Goal: Task Accomplishment & Management: Manage account settings

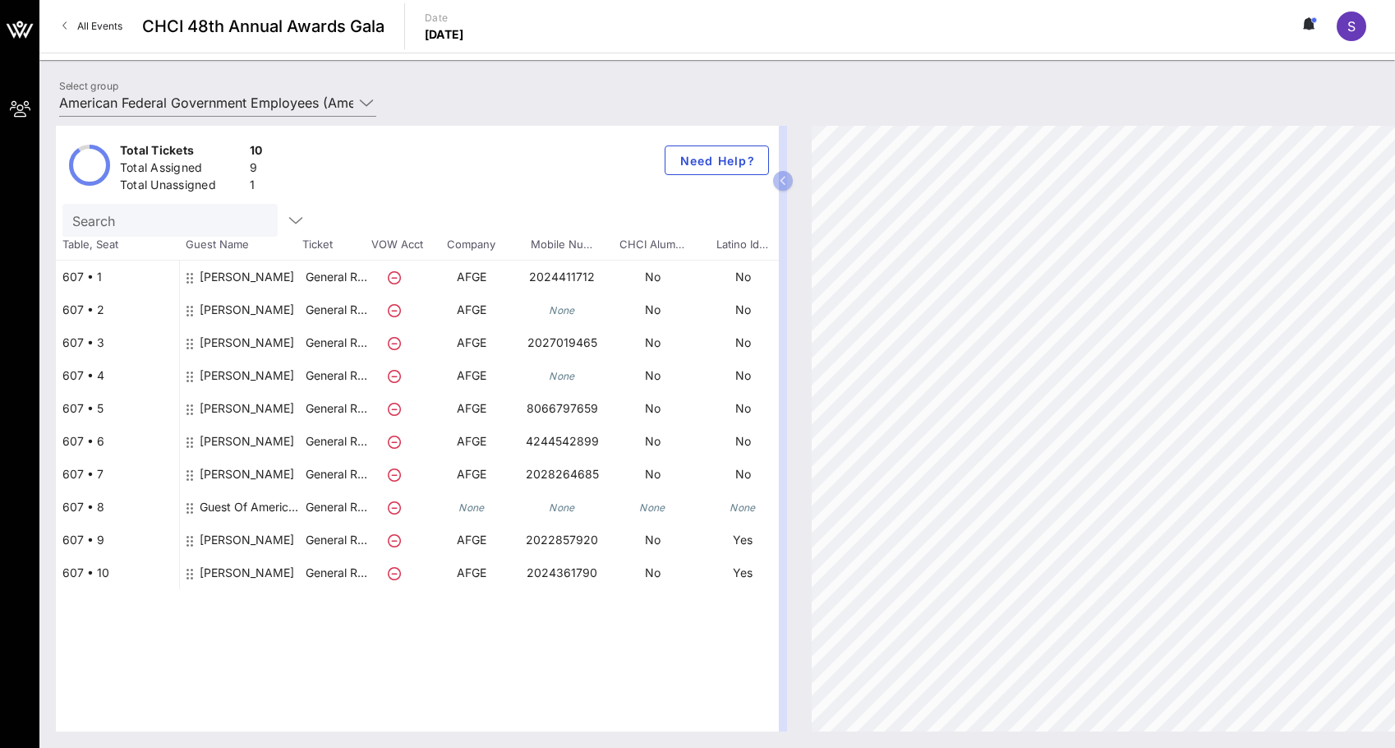
click at [260, 509] on div "Guest Of American Federal Government Employees" at bounding box center [252, 506] width 104 height 33
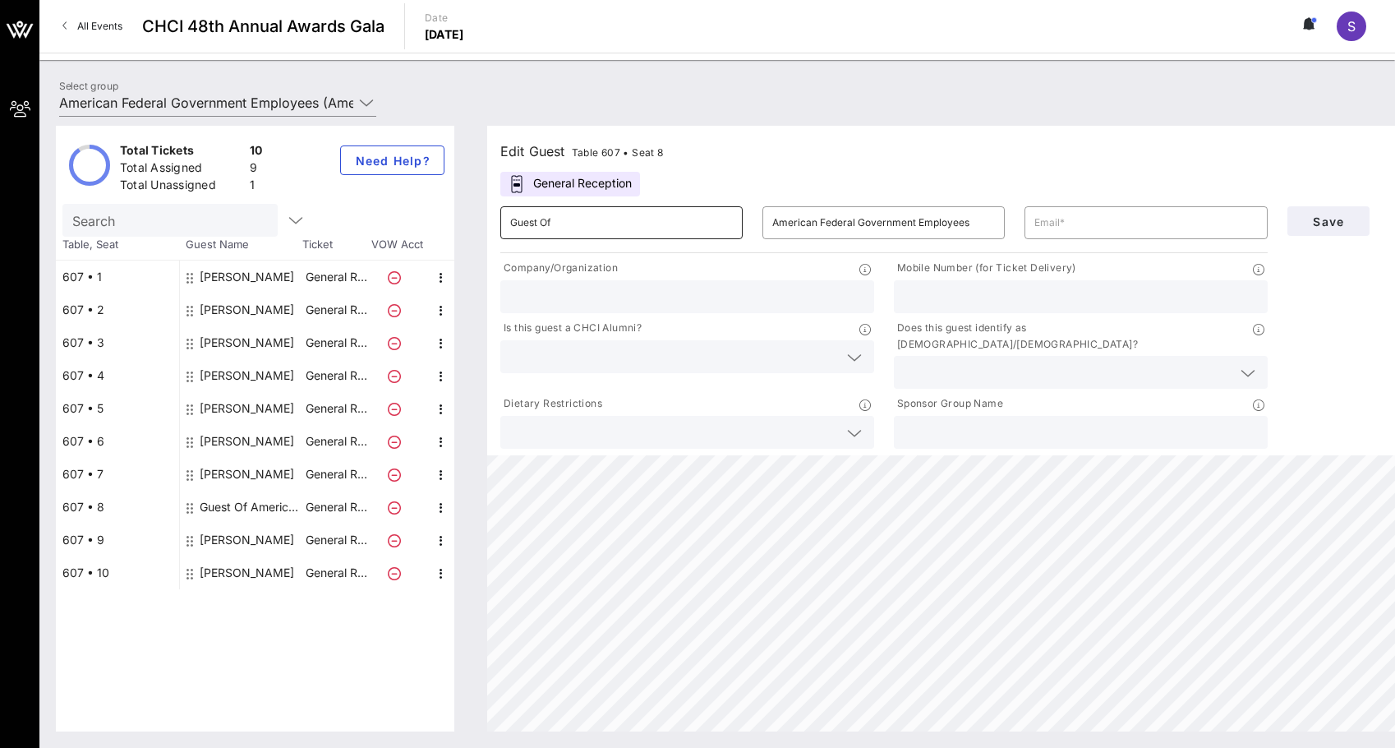
click at [585, 219] on input "Guest Of" at bounding box center [621, 222] width 223 height 26
type input "[PERSON_NAME]"
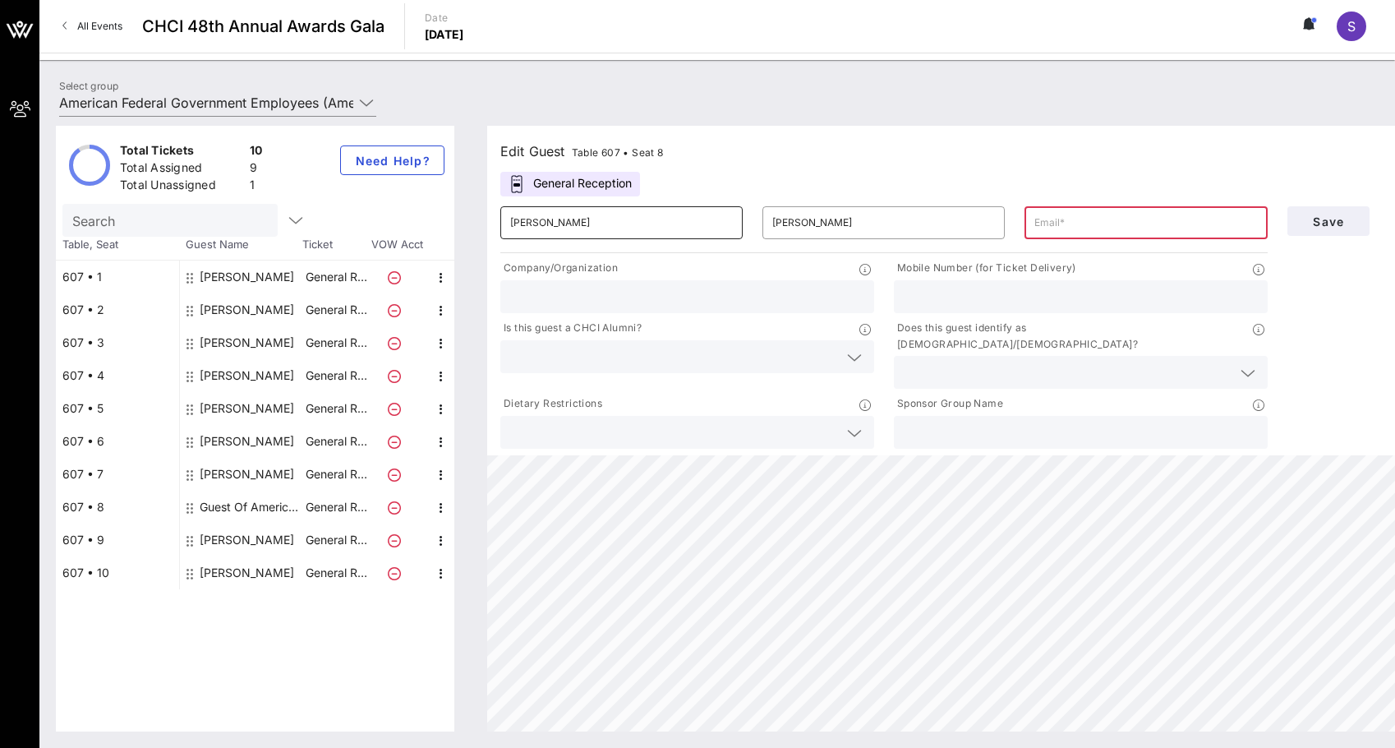
click at [656, 228] on input "[PERSON_NAME]" at bounding box center [621, 222] width 223 height 26
type input "[PERSON_NAME]"
click at [1090, 237] on div at bounding box center [1145, 222] width 223 height 33
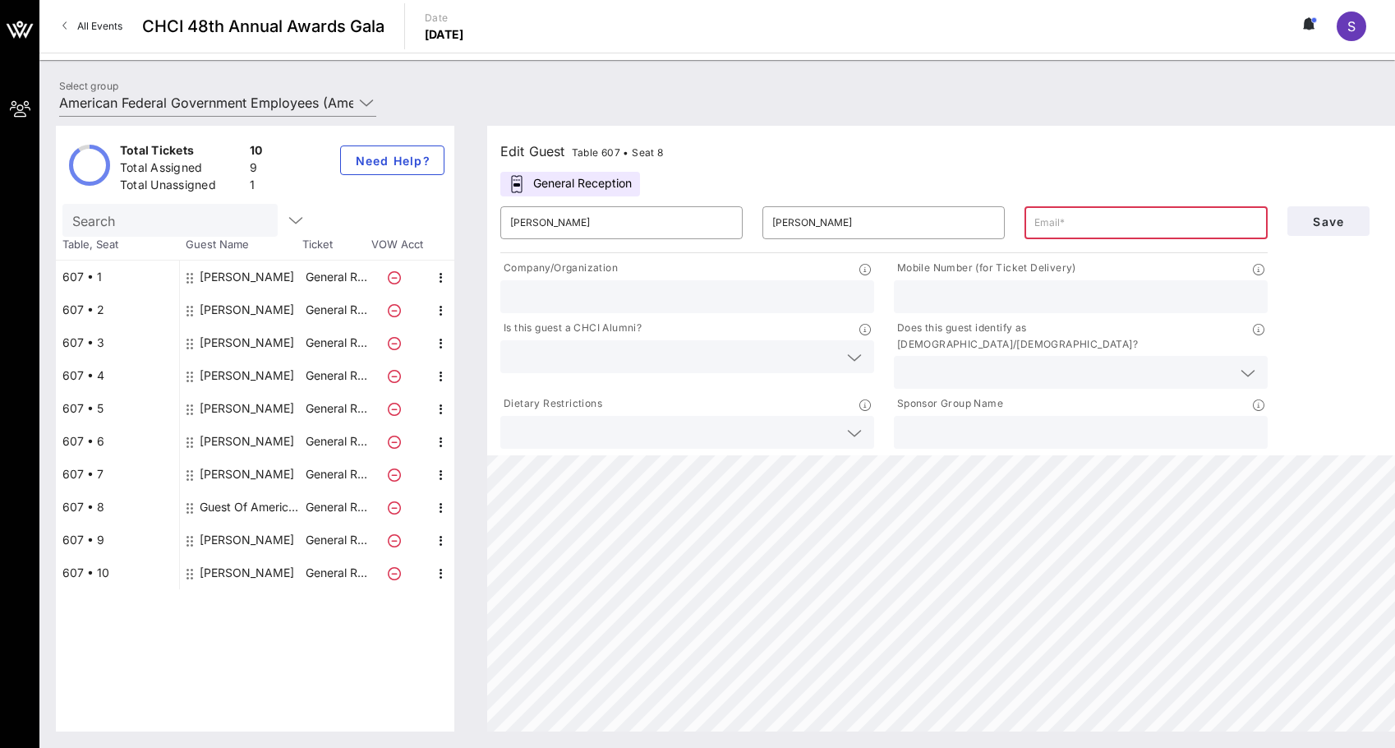
click at [1090, 229] on input "text" at bounding box center [1145, 222] width 223 height 26
paste input "[PERSON_NAME][EMAIL_ADDRESS][PERSON_NAME][DOMAIN_NAME]"
type input "[PERSON_NAME][EMAIL_ADDRESS][PERSON_NAME][DOMAIN_NAME]"
click at [1121, 141] on div "Edit Guest Table 607 • Seat 8" at bounding box center [1014, 151] width 1029 height 25
click at [605, 299] on input "text" at bounding box center [687, 296] width 354 height 21
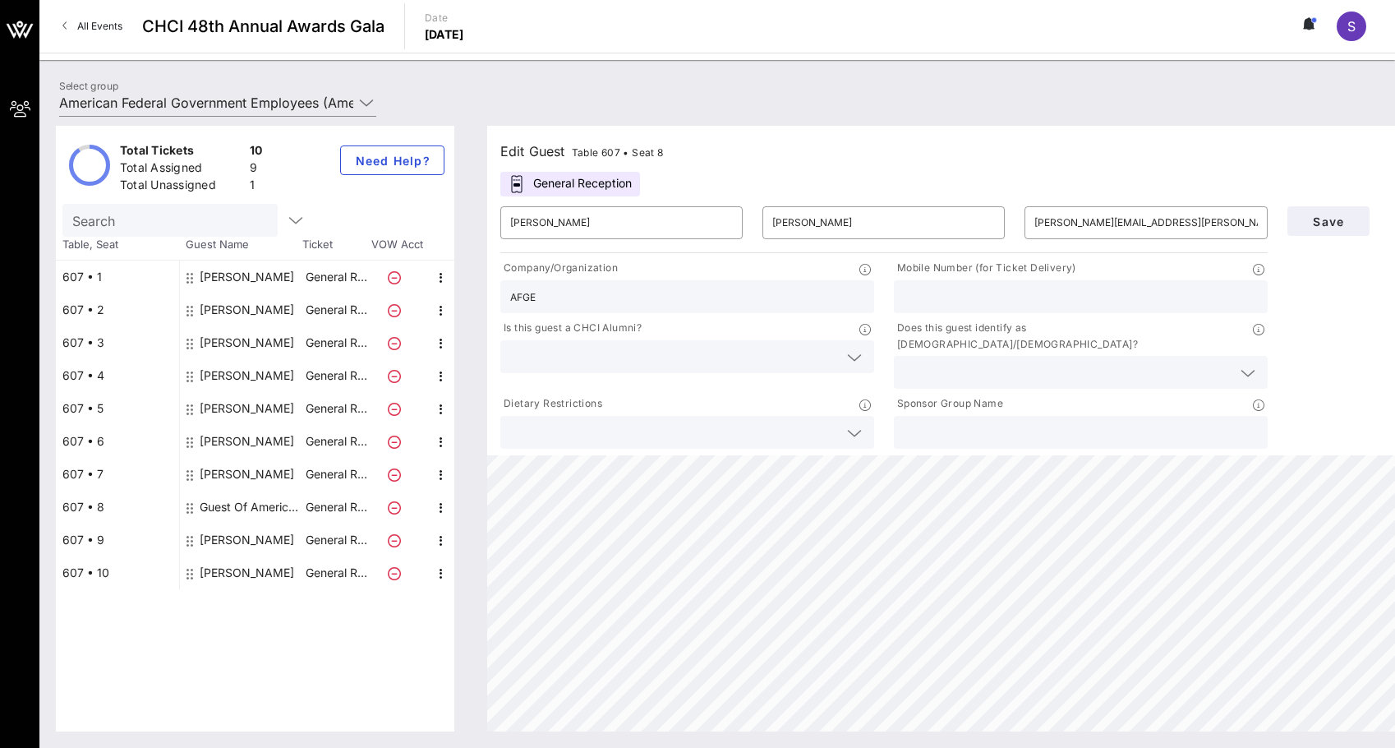
type input "AFGE"
click at [946, 310] on div at bounding box center [1081, 296] width 354 height 33
paste input "2028057131"
click at [920, 294] on input "2028057131" at bounding box center [1081, 296] width 354 height 21
click at [941, 298] on input "2028057131" at bounding box center [1081, 296] width 354 height 21
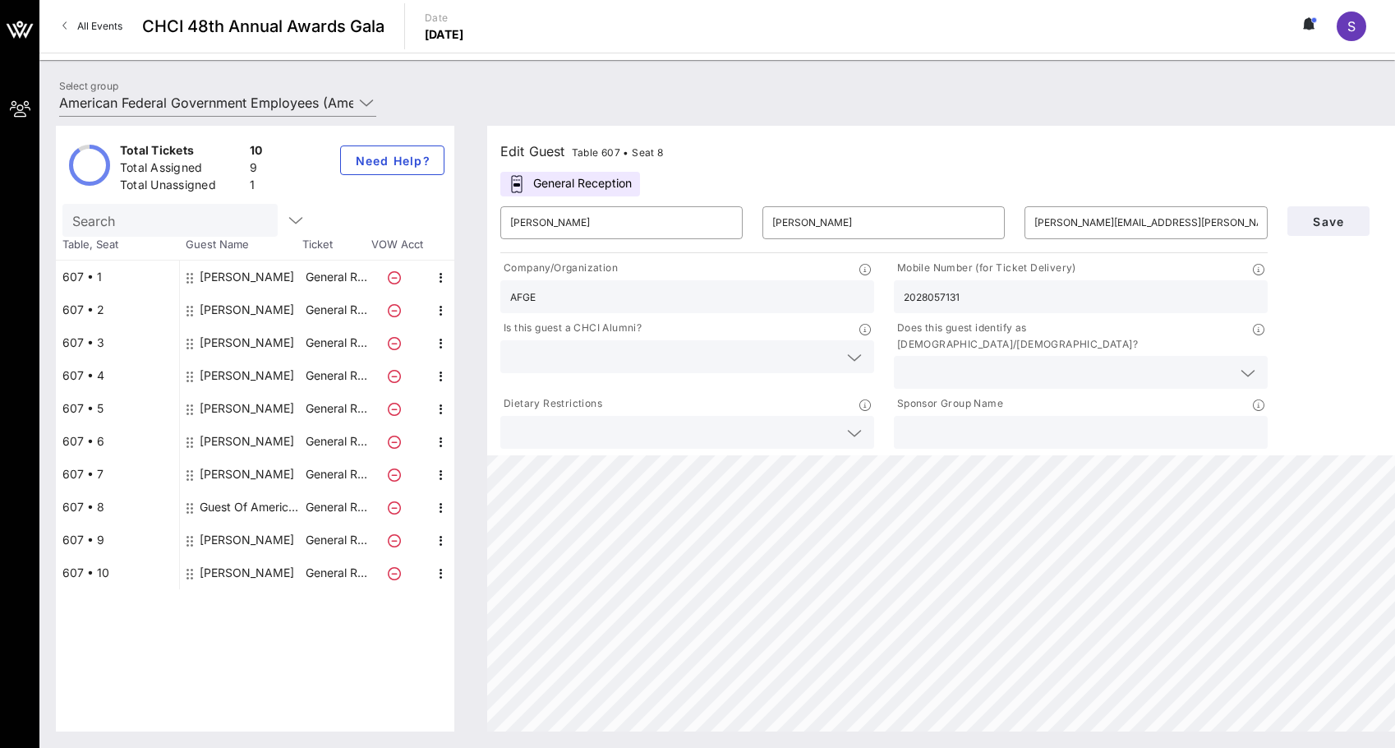
type input "2028057131"
click at [765, 351] on input "text" at bounding box center [674, 356] width 328 height 21
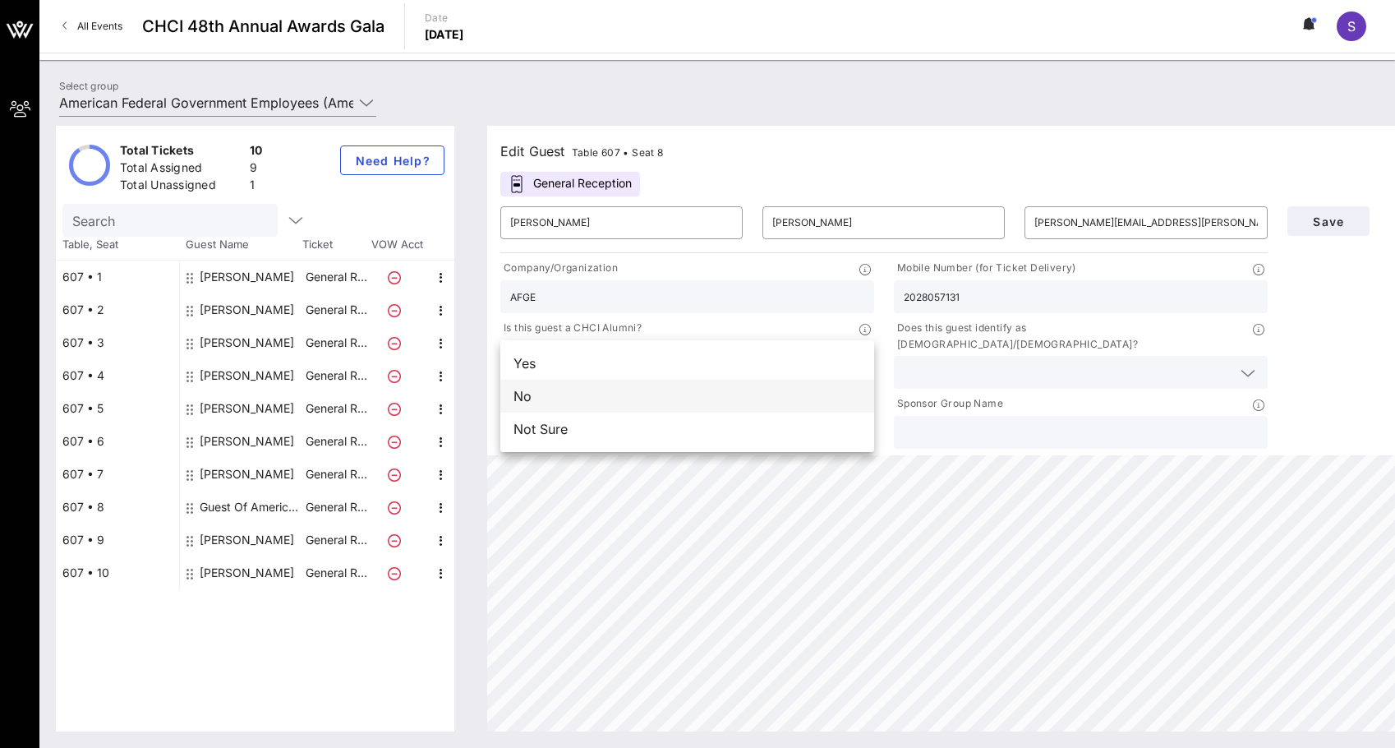
click at [681, 389] on div "No" at bounding box center [687, 396] width 374 height 33
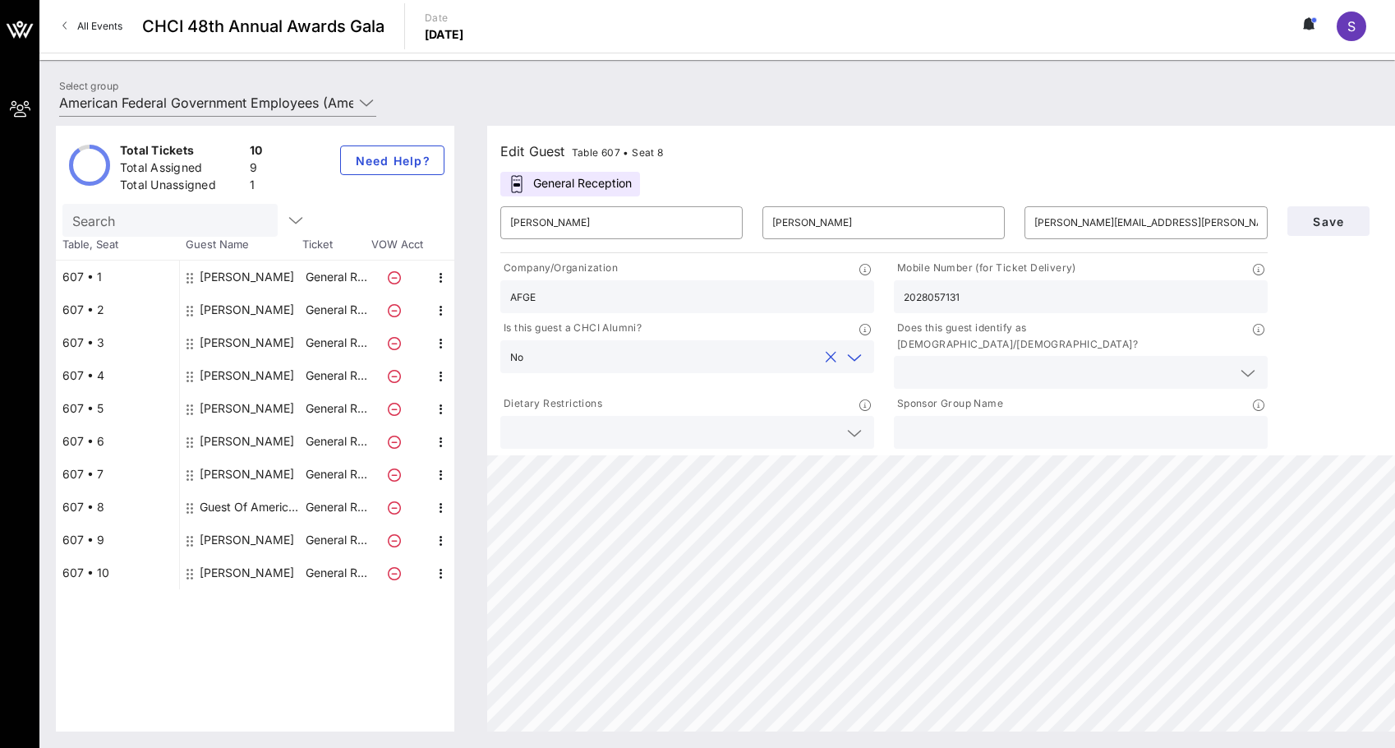
click at [1030, 368] on div at bounding box center [1081, 372] width 354 height 33
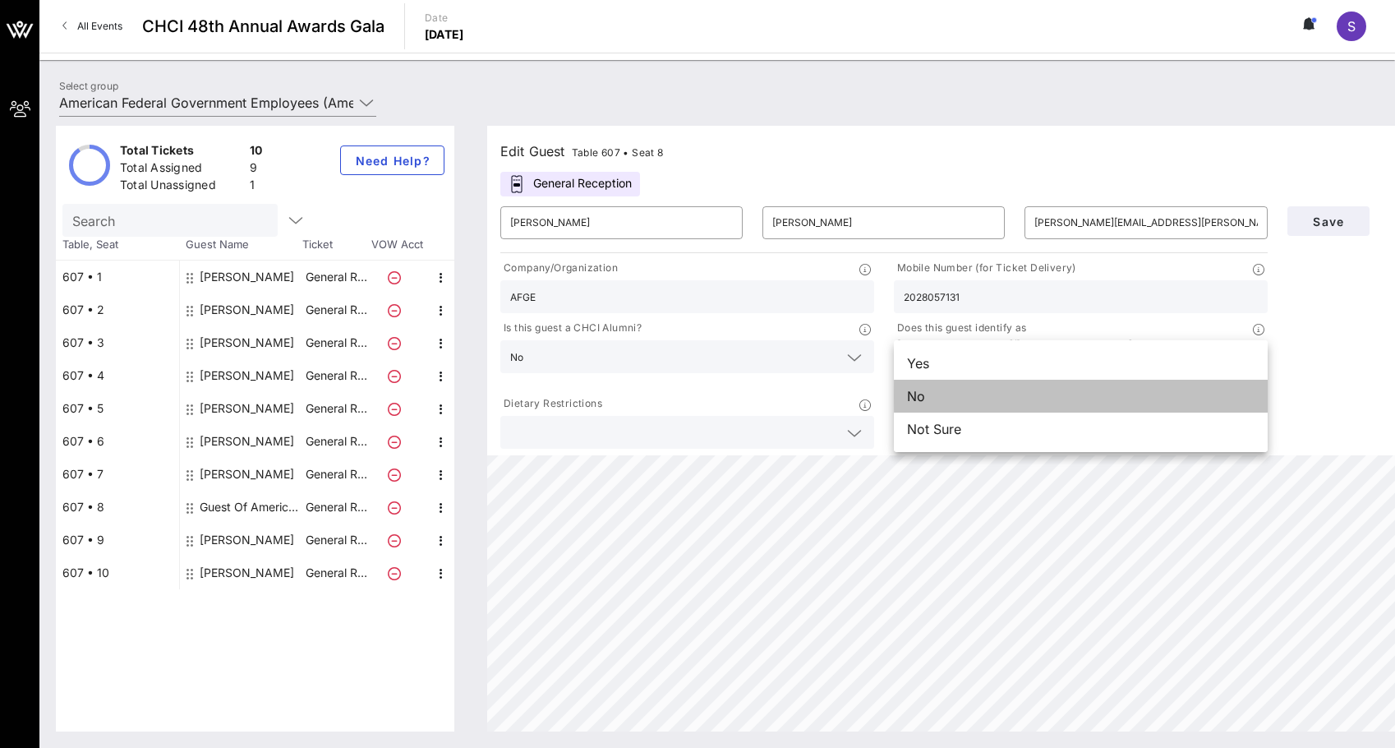
click at [968, 404] on div "No" at bounding box center [1081, 396] width 374 height 33
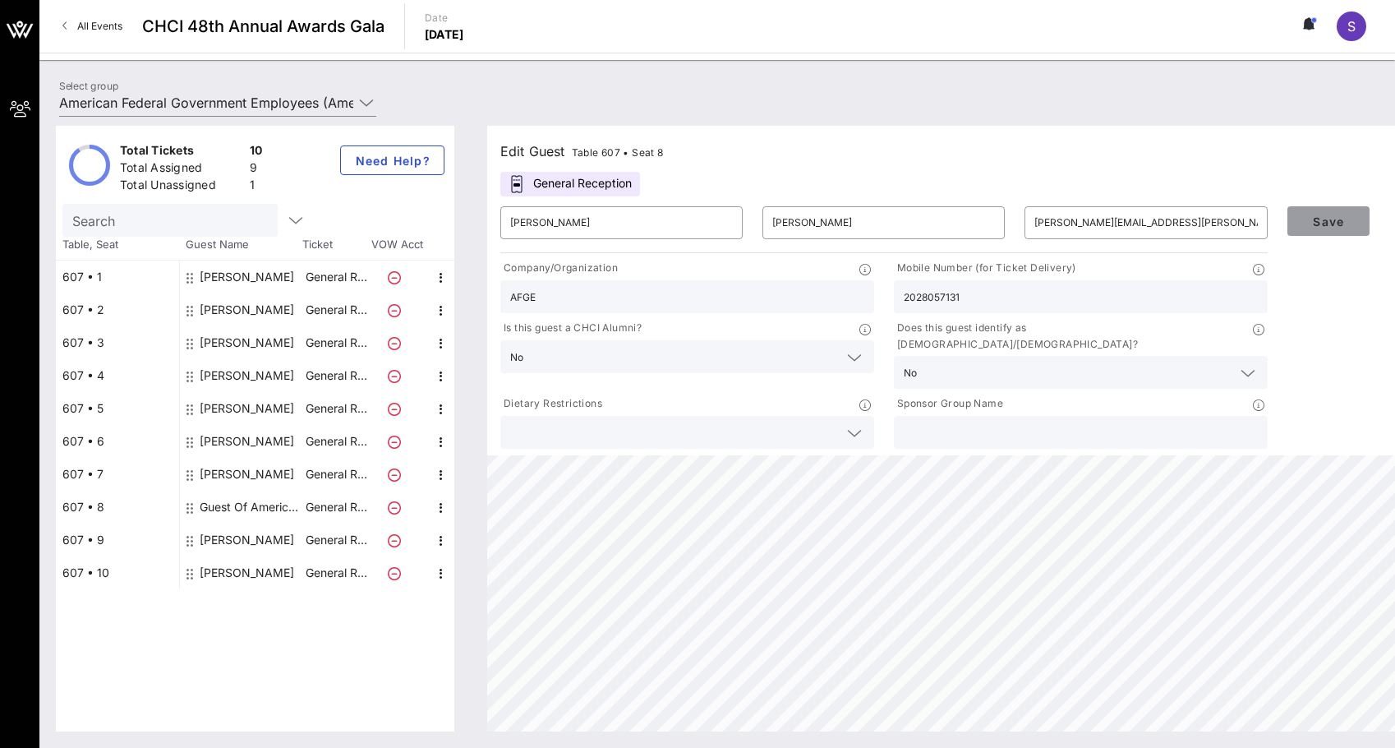
click at [1322, 215] on span "Save" at bounding box center [1328, 221] width 56 height 14
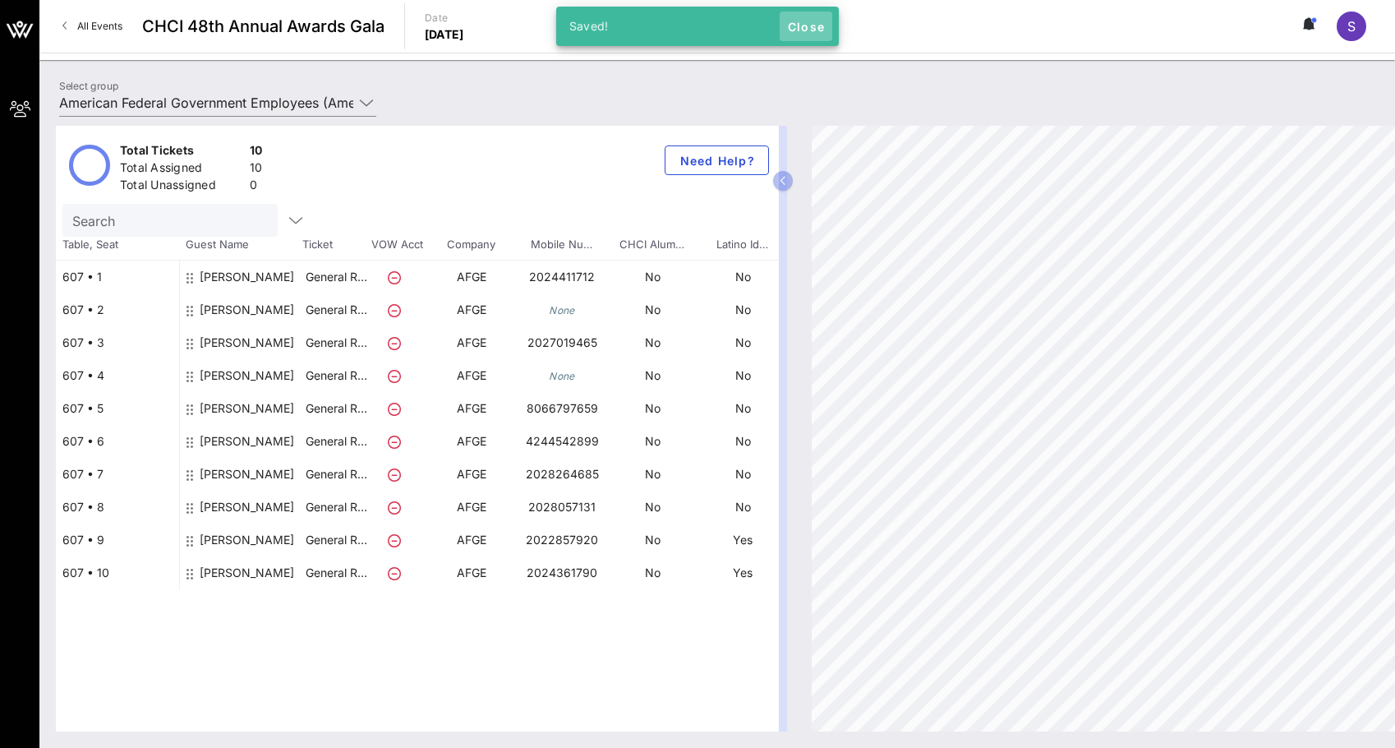
click at [813, 20] on span "Close" at bounding box center [805, 27] width 39 height 14
